Goal: Find specific page/section: Find specific page/section

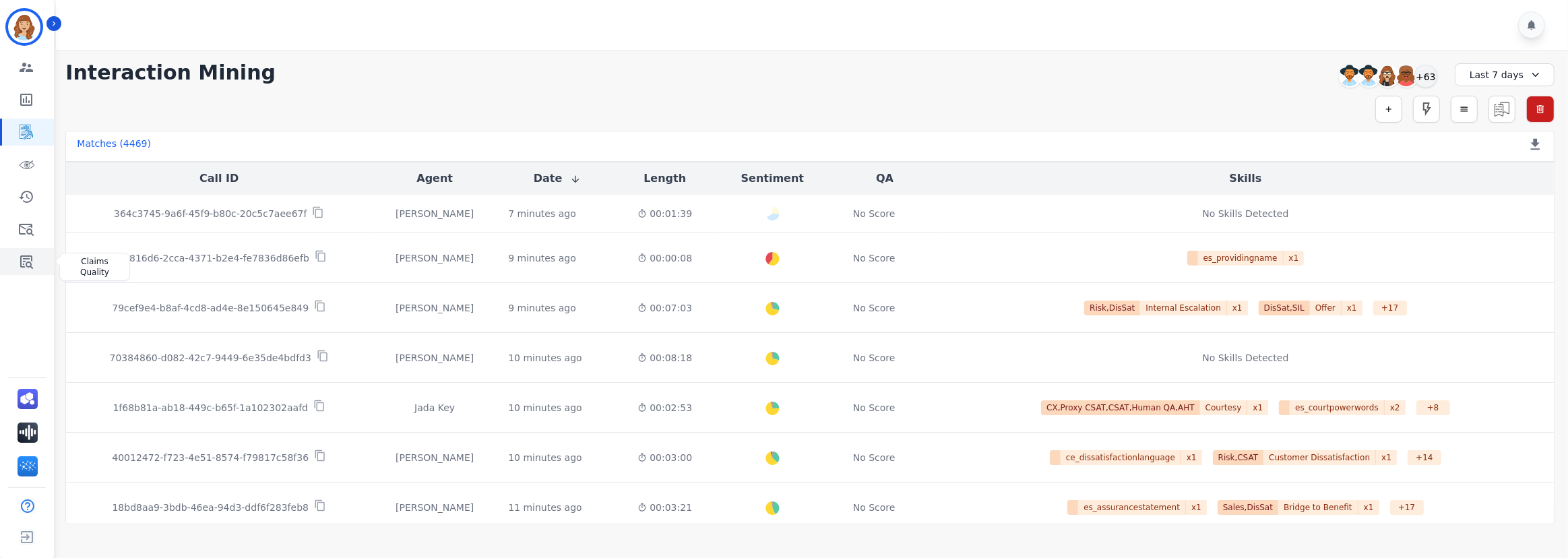
click at [24, 270] on link "Sidebar" at bounding box center [27, 261] width 52 height 27
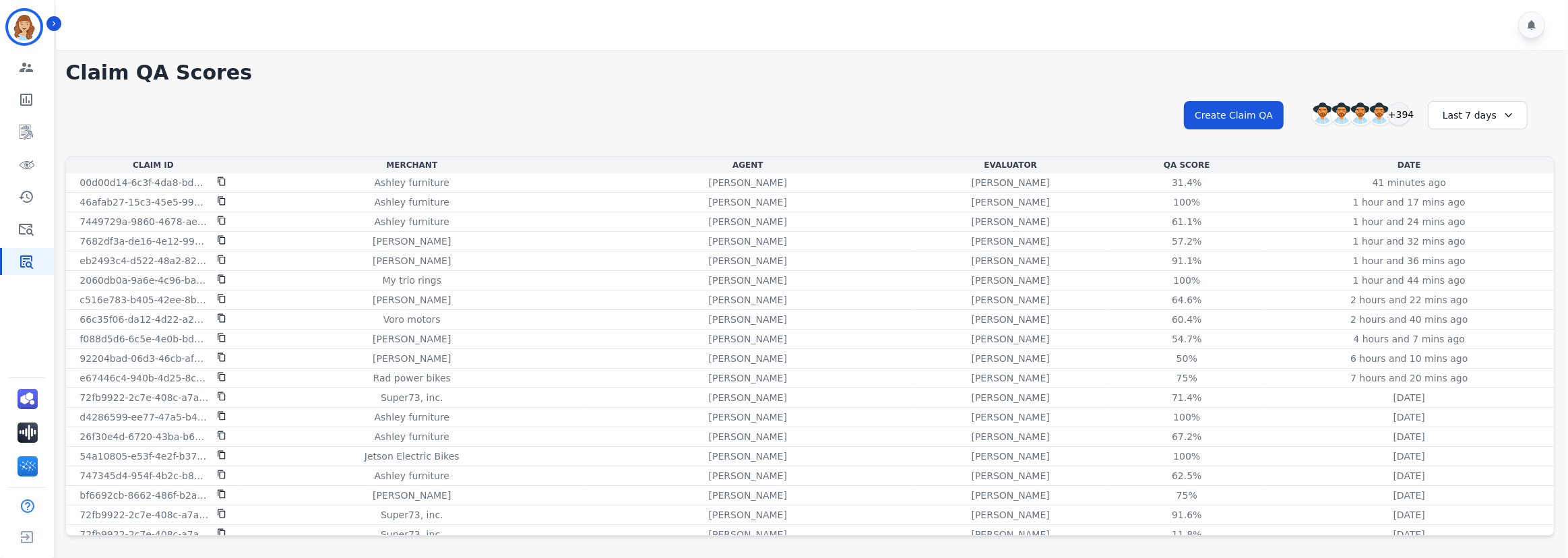
click at [778, 117] on icon at bounding box center [1509, 116] width 14 height 14
click at [778, 263] on li "Last 12 months" at bounding box center [1487, 268] width 68 height 27
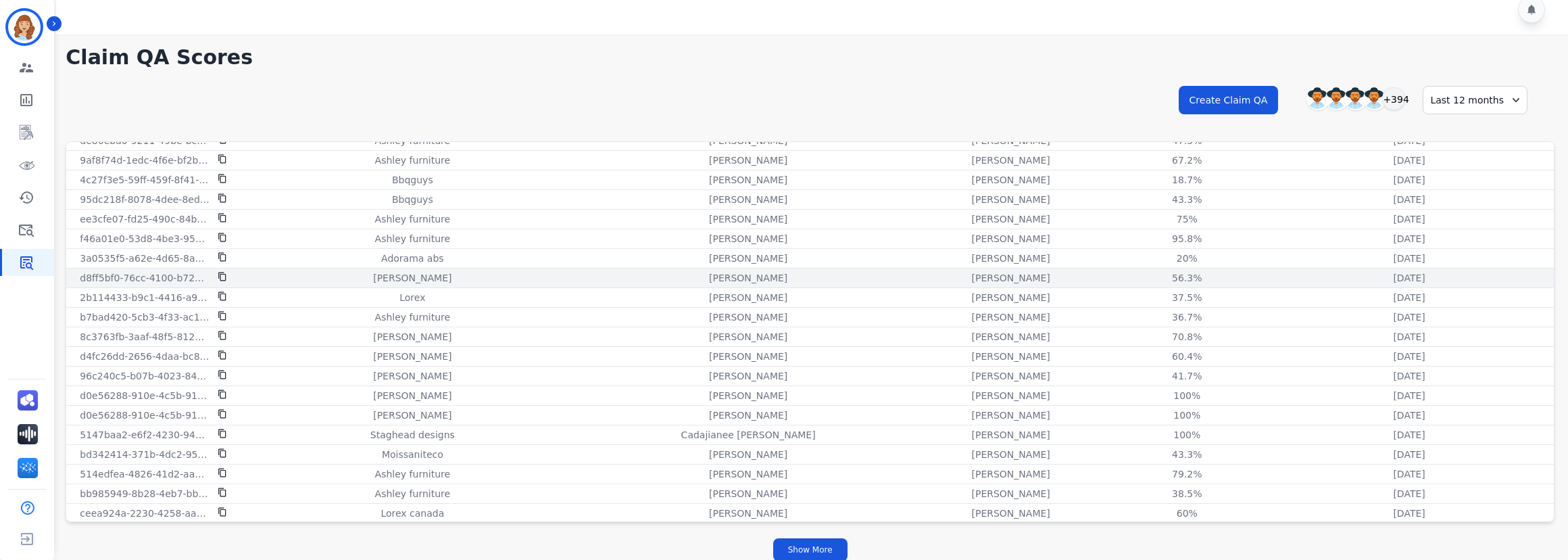
scroll to position [24, 0]
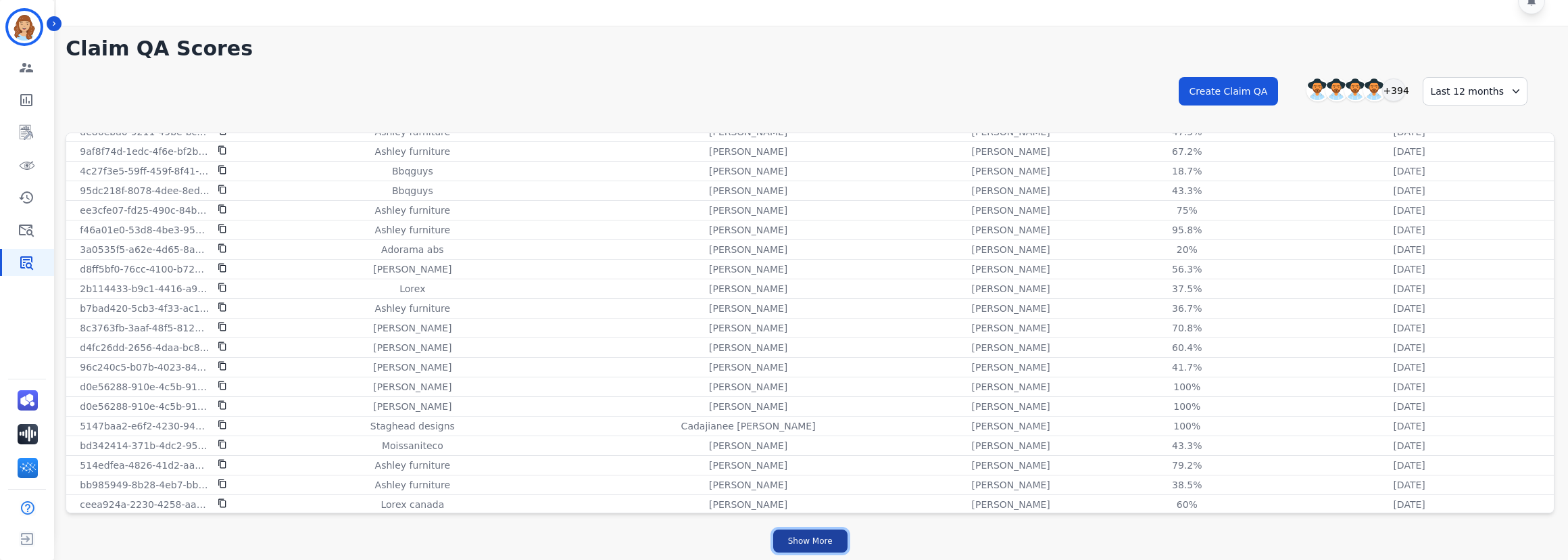
click at [779, 392] on button "Show More" at bounding box center [810, 541] width 74 height 23
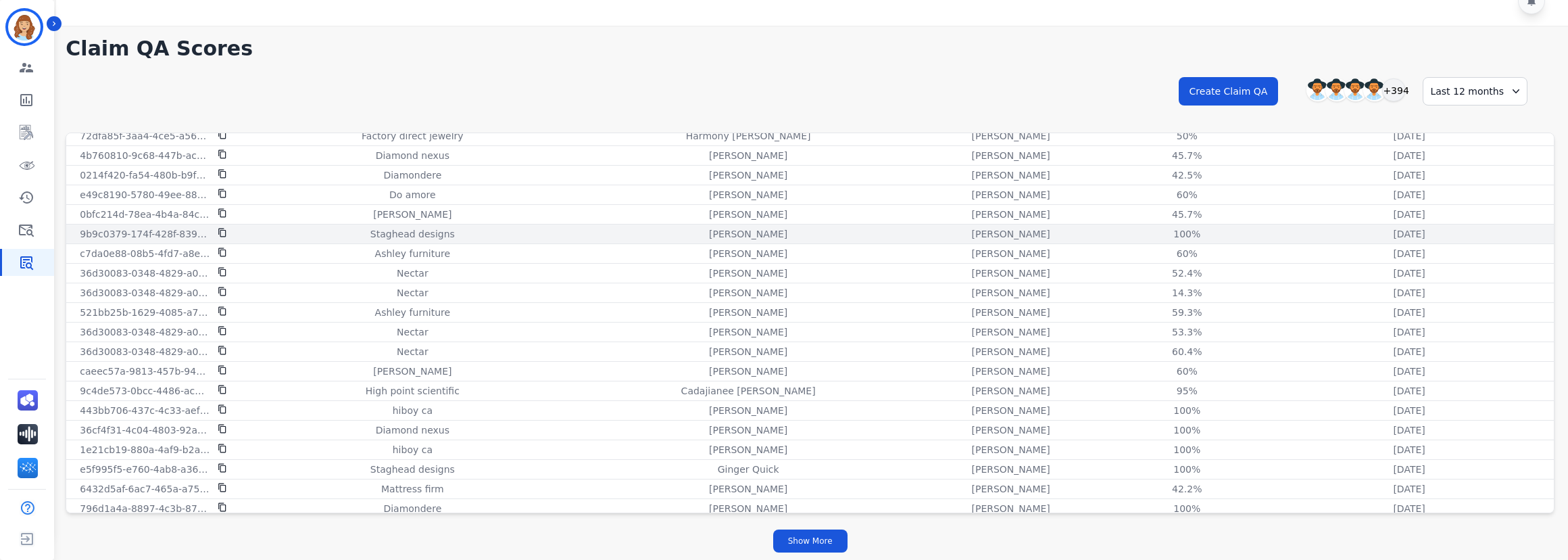
scroll to position [3104, 0]
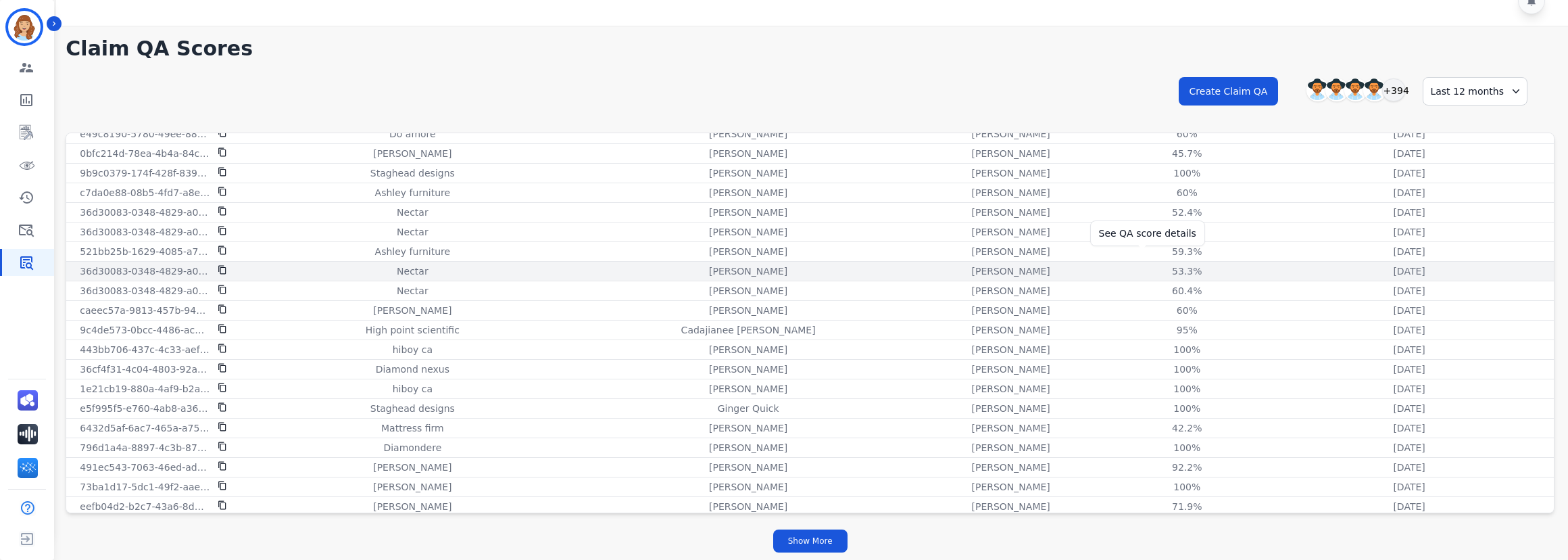
click at [781, 264] on div "53.3%" at bounding box center [1186, 271] width 61 height 14
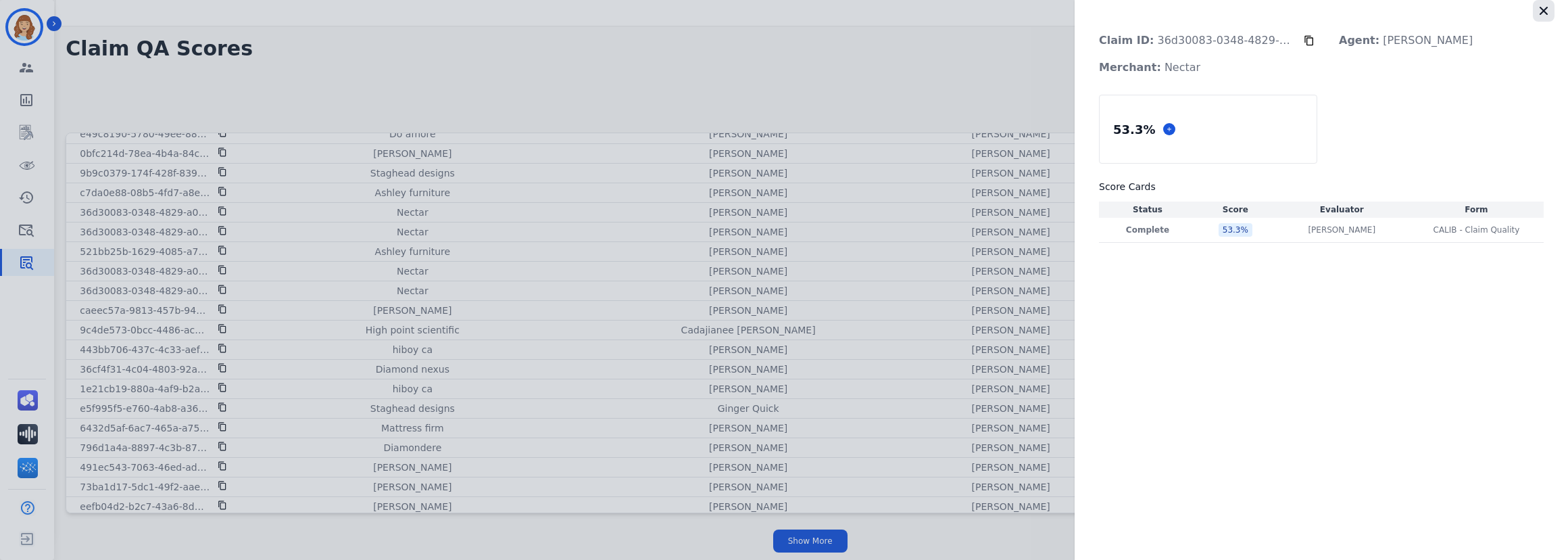
click at [781, 13] on icon "button" at bounding box center [1543, 10] width 8 height 8
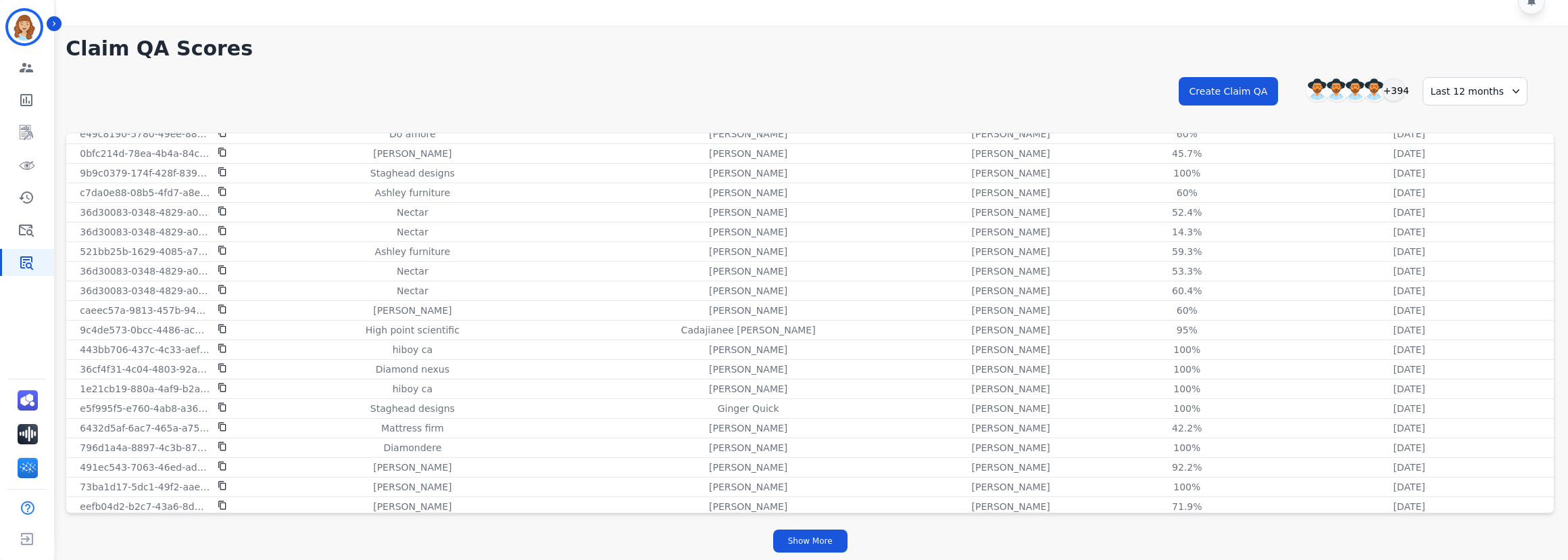
click at [781, 72] on div "**********" at bounding box center [810, 293] width 1516 height 535
